Goal: Task Accomplishment & Management: Manage account settings

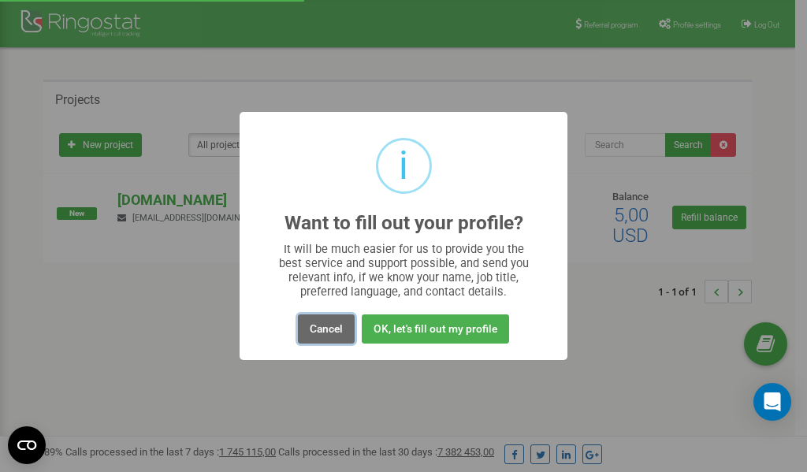
click at [323, 329] on button "Cancel" at bounding box center [326, 328] width 57 height 29
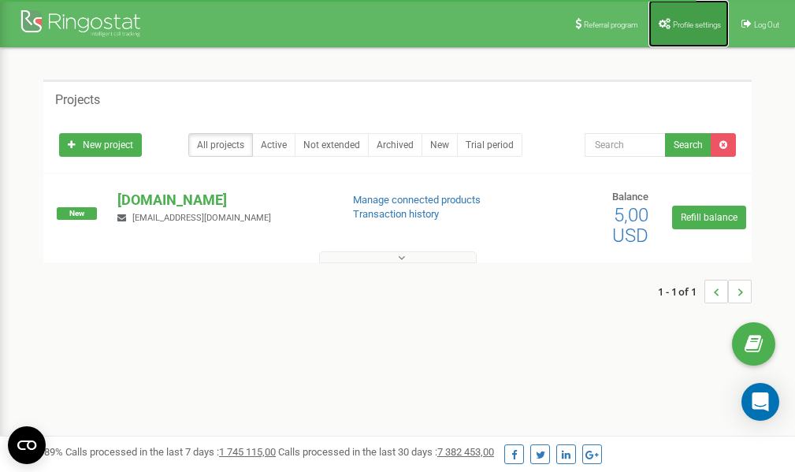
click at [678, 19] on link "Profile settings" at bounding box center [688, 23] width 80 height 47
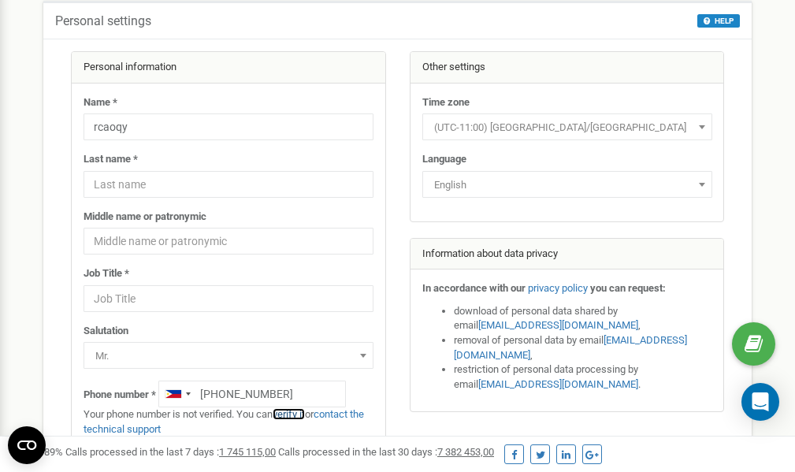
click at [298, 414] on link "verify it" at bounding box center [289, 414] width 32 height 12
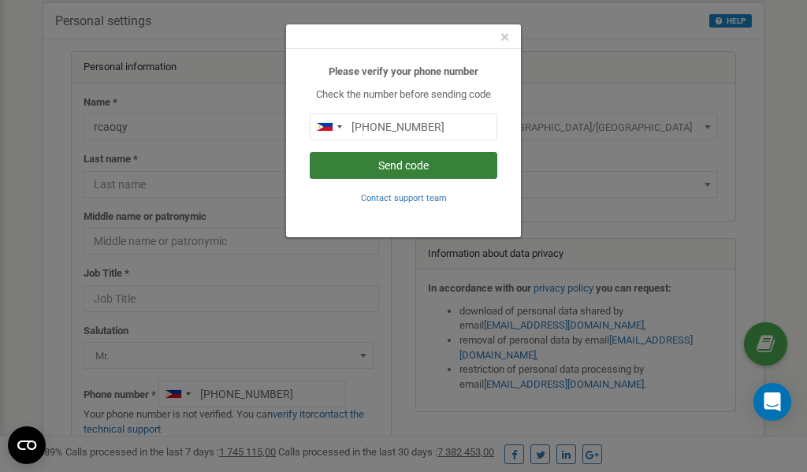
click at [423, 165] on button "Send code" at bounding box center [404, 165] width 188 height 27
